Goal: Book appointment/travel/reservation

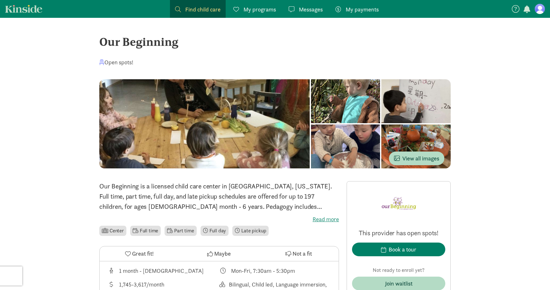
click at [539, 9] on figure at bounding box center [540, 9] width 10 height 10
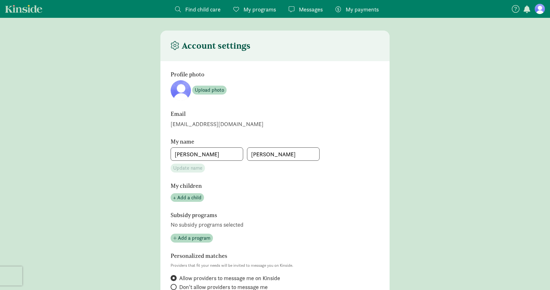
click at [399, 30] on div "Find child care Find My programs Programs Messages Messages My payments Pay Acc…" at bounding box center [275, 254] width 550 height 508
click at [31, 11] on link "Kinside" at bounding box center [23, 9] width 37 height 8
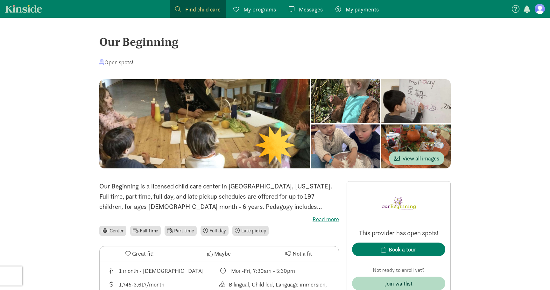
click at [116, 42] on div "Our Beginning" at bounding box center [275, 41] width 352 height 17
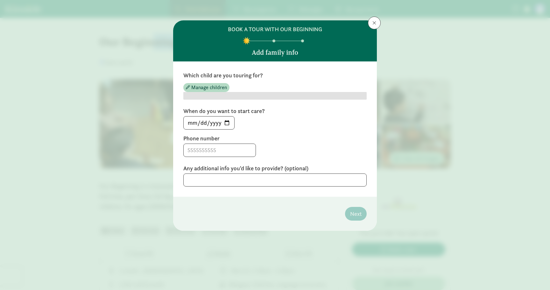
copy div "Our Beginning"
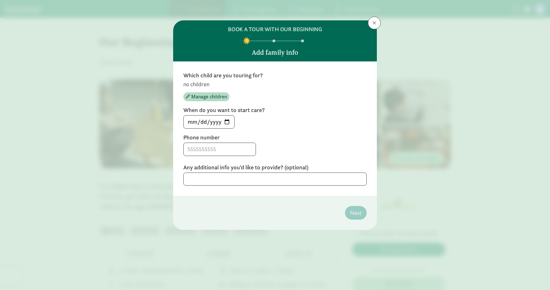
click at [96, 9] on div "BOOK A TOUR WITH OUR BEGINNING Add family info Which child are you touring for?…" at bounding box center [275, 145] width 550 height 290
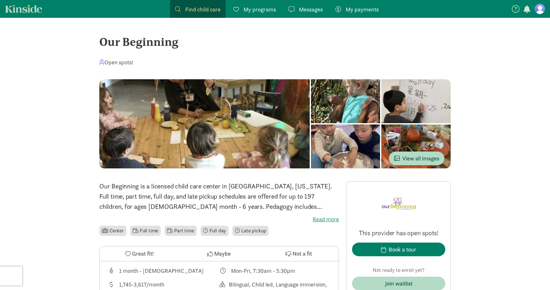
drag, startPoint x: 169, startPoint y: 40, endPoint x: 78, endPoint y: 40, distance: 91.1
copy div "Our Beginning"
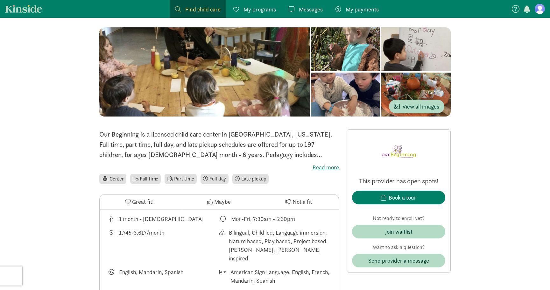
scroll to position [54, 0]
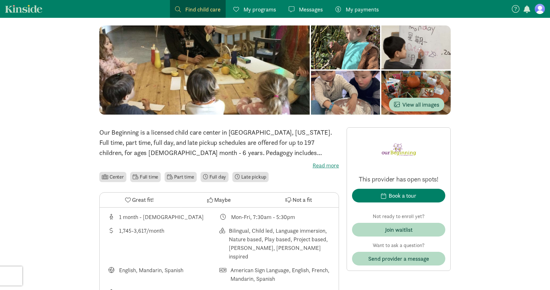
click at [284, 154] on p "Our Beginning is a licensed child care center in [GEOGRAPHIC_DATA], [US_STATE].…" at bounding box center [219, 142] width 240 height 31
click at [328, 163] on label "Read more" at bounding box center [219, 166] width 240 height 8
click at [0, 0] on input "Read more" at bounding box center [0, 0] width 0 height 0
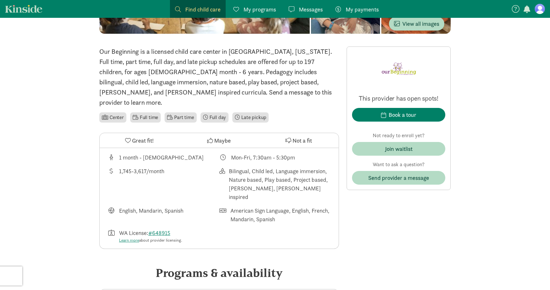
scroll to position [156, 0]
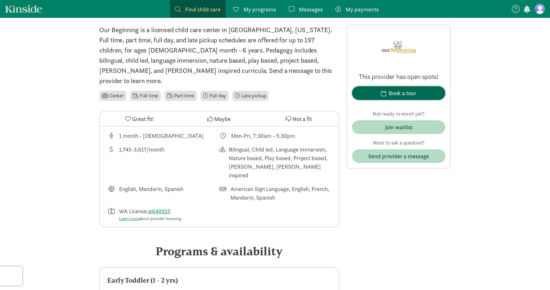
click at [396, 94] on div "Book a tour" at bounding box center [403, 93] width 28 height 9
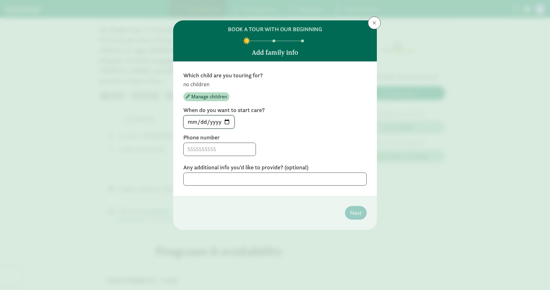
click at [227, 119] on input "[DATE]" at bounding box center [209, 122] width 51 height 13
type input "[DATE]"
click at [224, 144] on input at bounding box center [220, 149] width 72 height 13
type input "4147129144"
click at [286, 139] on label "Phone number" at bounding box center [274, 138] width 183 height 8
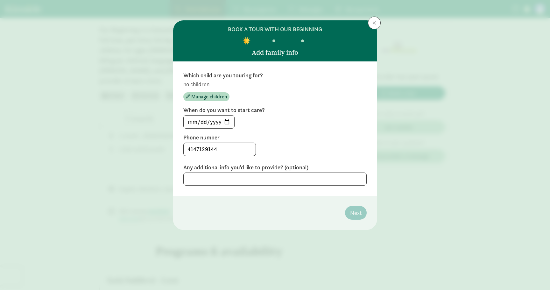
click at [267, 194] on div "Which child are you touring for? no children Manage children When do you want t…" at bounding box center [275, 128] width 204 height 134
click at [317, 182] on textarea at bounding box center [274, 179] width 183 height 13
click at [193, 95] on span "Manage children" at bounding box center [209, 97] width 36 height 8
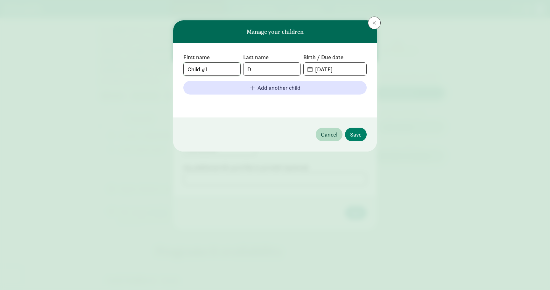
click at [226, 72] on input "Child #1" at bounding box center [212, 69] width 57 height 13
type input "Nihaal"
type input "Kulkarni"
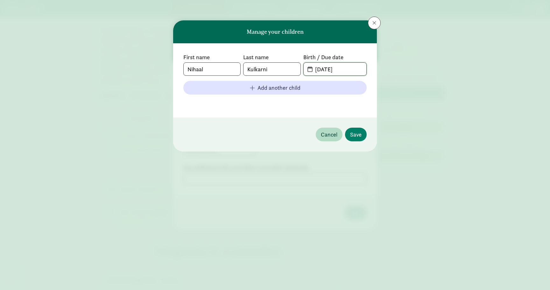
click at [325, 67] on input "[DATE]" at bounding box center [339, 69] width 55 height 13
click at [313, 69] on input "[DATE]" at bounding box center [339, 69] width 55 height 13
click at [308, 70] on span "[DATE]" at bounding box center [335, 69] width 63 height 13
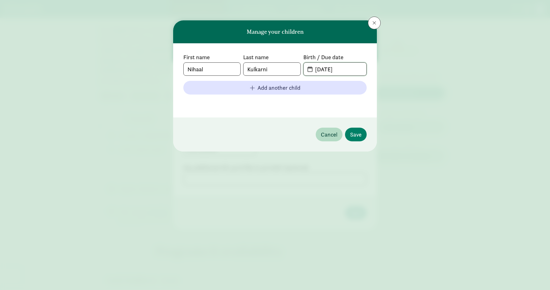
click at [314, 70] on input "[DATE]" at bounding box center [339, 69] width 55 height 13
type input "[DATE]"
click at [325, 70] on input "[DATE]" at bounding box center [339, 69] width 55 height 13
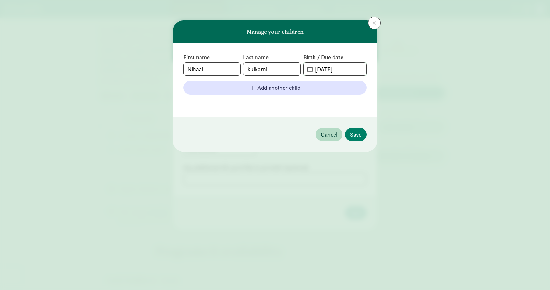
click at [338, 70] on input "[DATE]" at bounding box center [339, 69] width 55 height 13
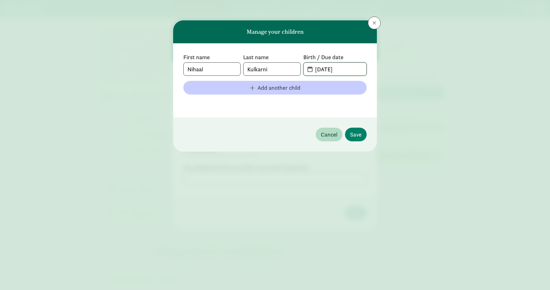
type input "[DATE]"
click at [287, 86] on span "Add another child" at bounding box center [279, 87] width 43 height 9
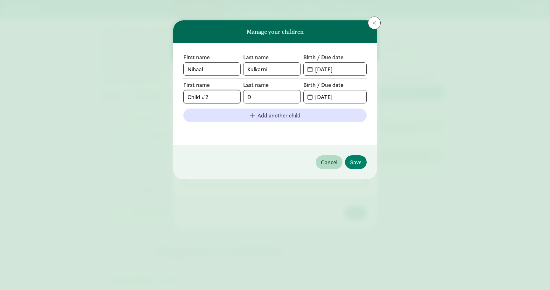
click at [198, 95] on input "Child #2" at bounding box center [212, 96] width 57 height 13
type input "[PERSON_NAME]"
type input "Kulkarni"
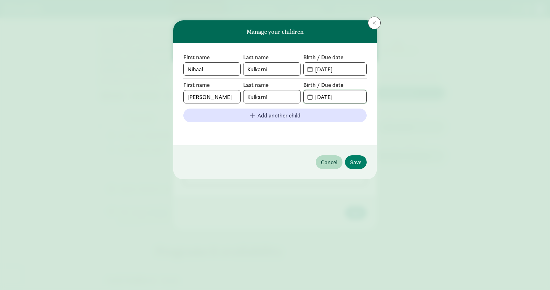
click at [313, 91] on input "[DATE]" at bounding box center [339, 96] width 55 height 13
click at [317, 96] on input "[DATE]" at bounding box center [339, 96] width 55 height 13
click at [326, 97] on input "[DATE]" at bounding box center [339, 96] width 55 height 13
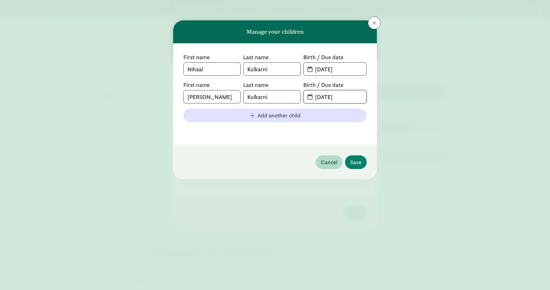
click at [338, 97] on input "[DATE]" at bounding box center [339, 96] width 55 height 13
type input "[DATE]"
click at [370, 105] on div "First name [PERSON_NAME] Last name [PERSON_NAME] Birth / Due date [DATE] First …" at bounding box center [275, 94] width 204 height 102
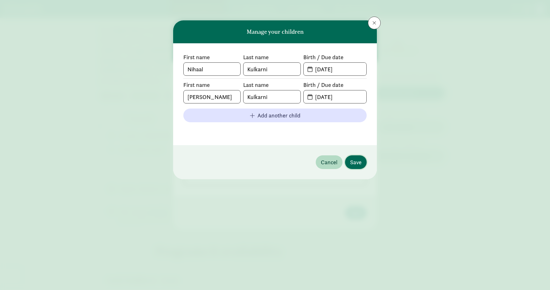
click at [358, 165] on span "Save" at bounding box center [355, 162] width 11 height 9
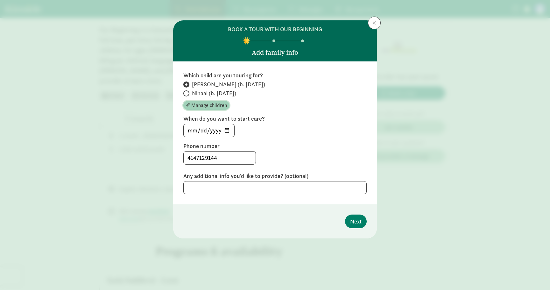
click at [210, 108] on span "Manage children" at bounding box center [209, 106] width 36 height 8
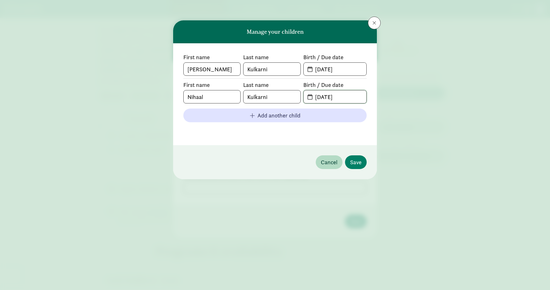
drag, startPoint x: 316, startPoint y: 97, endPoint x: 366, endPoint y: 98, distance: 50.3
click at [366, 98] on input "[DATE]" at bounding box center [339, 96] width 55 height 13
drag, startPoint x: 316, startPoint y: 67, endPoint x: 396, endPoint y: 69, distance: 80.0
click at [396, 69] on div "Manage your children First name [PERSON_NAME] Last name [PERSON_NAME] Birth / D…" at bounding box center [275, 145] width 550 height 290
paste input "[DATE]"
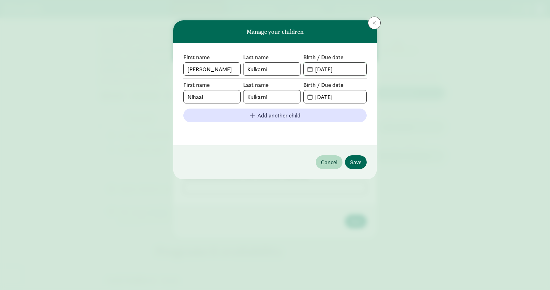
type input "[DATE]"
click at [354, 158] on span "Save" at bounding box center [355, 162] width 11 height 9
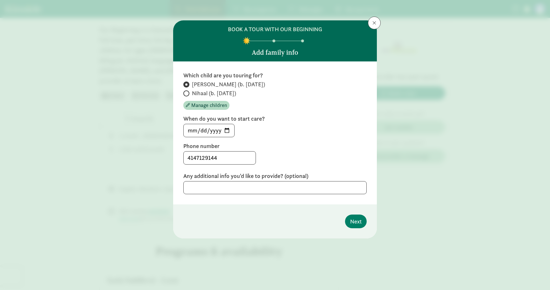
click at [347, 209] on footer "Next" at bounding box center [275, 221] width 204 height 34
click at [355, 224] on span "Next" at bounding box center [355, 221] width 11 height 9
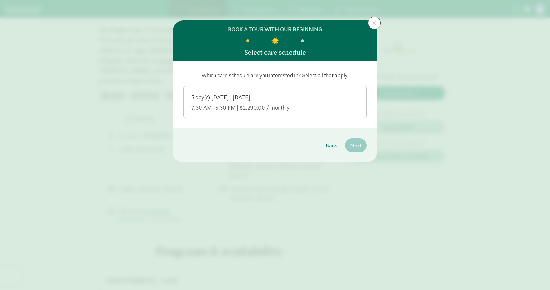
click at [272, 100] on div "5 day(s) [DATE]–[DATE]" at bounding box center [275, 98] width 168 height 8
click at [0, 0] on input "5 day(s) [DATE]–[DATE] 7:30 AM–5:30 PM | $2,290.00 / monthly" at bounding box center [0, 0] width 0 height 0
click at [353, 144] on span "Next" at bounding box center [355, 145] width 11 height 9
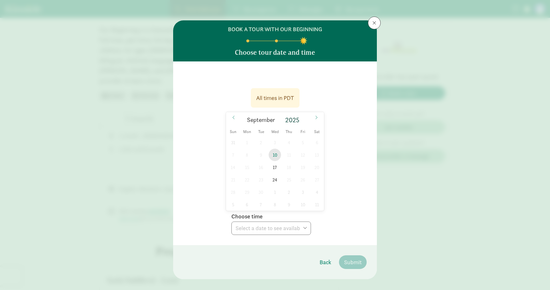
click at [275, 156] on span "10" at bounding box center [275, 155] width 12 height 12
click at [267, 230] on select "Choose time 10:00 AM" at bounding box center [272, 228] width 80 height 13
select select "[DATE]T10:00:00.000-07:00"
click at [232, 222] on select "Choose time 10:00 AM" at bounding box center [272, 228] width 80 height 13
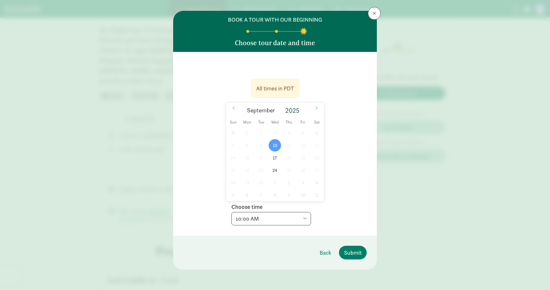
click at [301, 214] on select "Choose time 10:00 AM" at bounding box center [272, 218] width 80 height 13
click at [316, 108] on icon at bounding box center [317, 108] width 4 height 4
click at [234, 108] on icon at bounding box center [234, 108] width 4 height 4
click at [274, 156] on span "17" at bounding box center [275, 158] width 12 height 12
click at [297, 220] on select "Choose time 10:00 AM" at bounding box center [272, 218] width 80 height 13
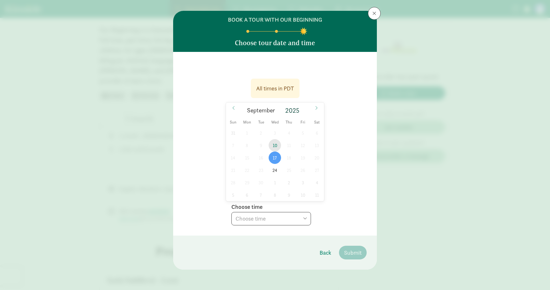
click at [277, 146] on span "10" at bounding box center [275, 145] width 12 height 12
click at [298, 225] on select "Choose time 10:00 AM" at bounding box center [272, 218] width 80 height 13
select select "[DATE]T10:00:00.000-07:00"
click at [232, 212] on select "Choose time 10:00 AM" at bounding box center [272, 218] width 80 height 13
click at [315, 104] on span at bounding box center [317, 108] width 10 height 11
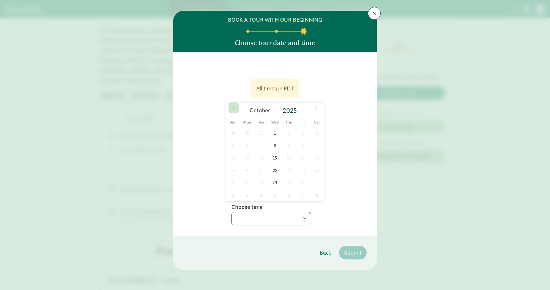
click at [230, 107] on span at bounding box center [234, 108] width 10 height 11
click at [280, 146] on span "10" at bounding box center [275, 145] width 12 height 12
click at [272, 212] on div "Choose time Choose time 10:00 AM" at bounding box center [272, 213] width 80 height 25
click at [271, 217] on select "Choose time 10:00 AM" at bounding box center [272, 218] width 80 height 13
select select "[DATE]T10:00:00.000-07:00"
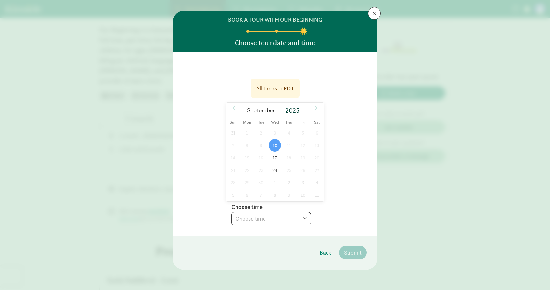
click at [232, 212] on select "Choose time 10:00 AM" at bounding box center [272, 218] width 80 height 13
click at [341, 230] on div "All times in PDT [DATE] [DATE] Sun Mon Tue Wed Thu Fri Sat 31 1 2 3 4 5 6 7 8 9…" at bounding box center [275, 144] width 204 height 184
click at [352, 254] on span "Submit" at bounding box center [353, 252] width 18 height 9
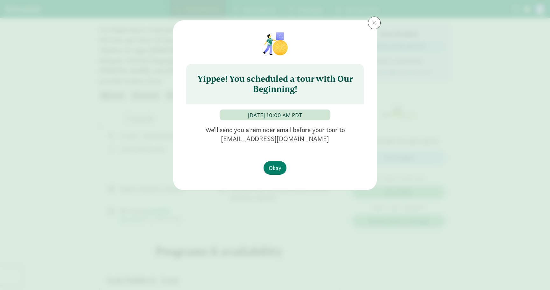
scroll to position [0, 0]
click at [279, 167] on span "Okay" at bounding box center [275, 168] width 13 height 9
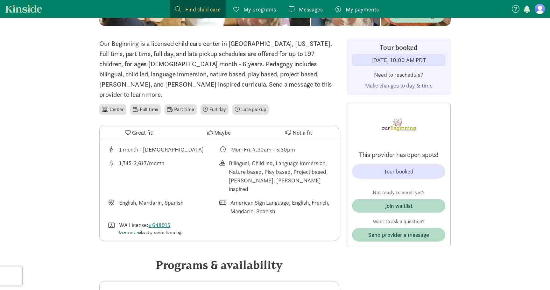
scroll to position [143, 0]
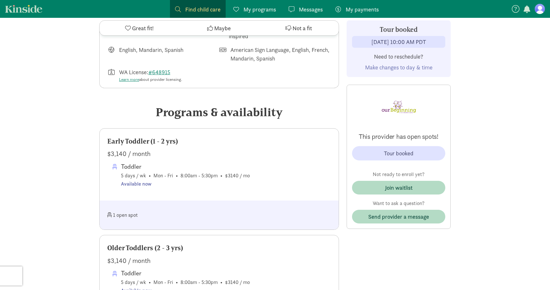
scroll to position [325, 0]
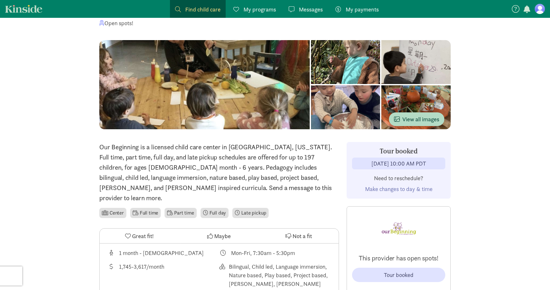
scroll to position [39, 0]
click at [238, 10] on span at bounding box center [236, 9] width 6 height 6
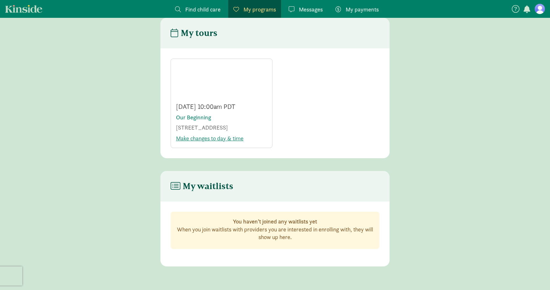
click at [207, 5] on span "Find child care" at bounding box center [202, 9] width 35 height 9
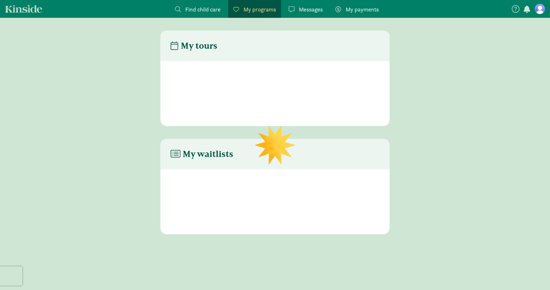
scroll to position [13, 0]
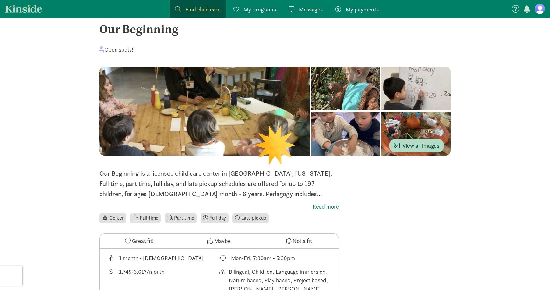
scroll to position [39, 0]
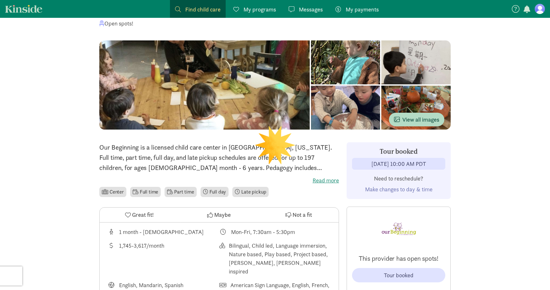
click at [321, 183] on label "Read more" at bounding box center [219, 181] width 240 height 8
click at [0, 0] on input "Read more" at bounding box center [0, 0] width 0 height 0
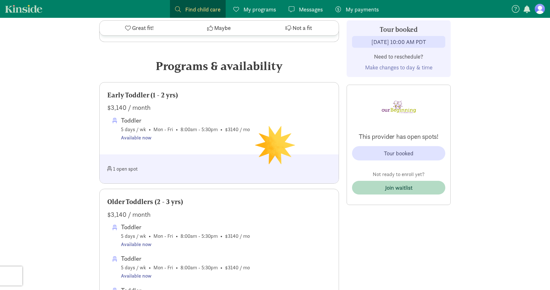
scroll to position [417, 0]
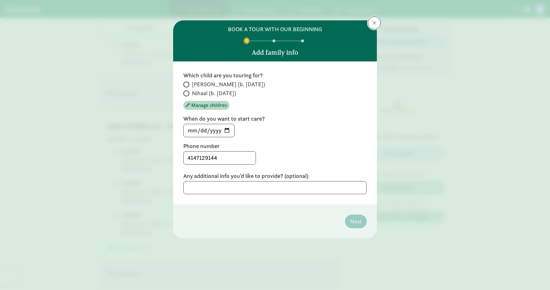
click at [373, 20] on span at bounding box center [375, 22] width 4 height 5
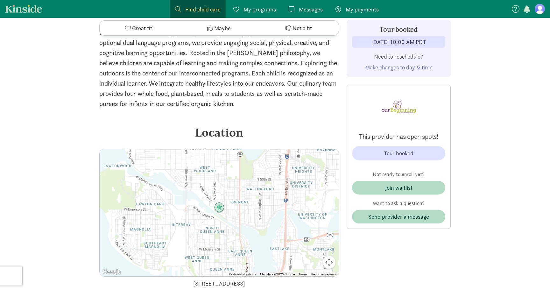
scroll to position [1555, 0]
